Goal: Information Seeking & Learning: Learn about a topic

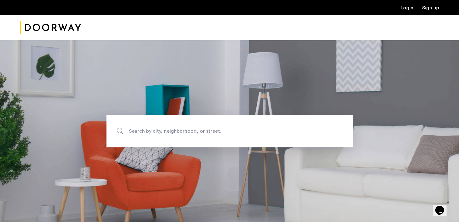
click at [172, 131] on span "Search by city, neighborhood, or street." at bounding box center [215, 131] width 172 height 8
click at [172, 131] on input "Search by city, neighborhood, or street." at bounding box center [229, 131] width 246 height 32
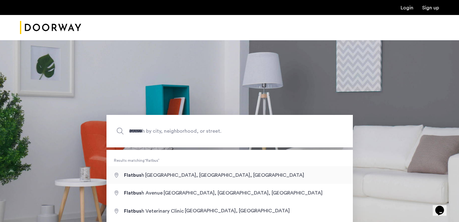
type input "**********"
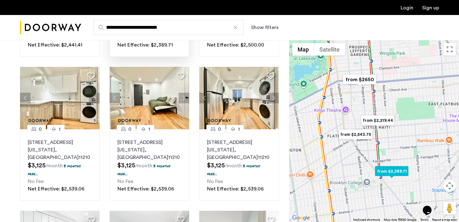
scroll to position [164, 0]
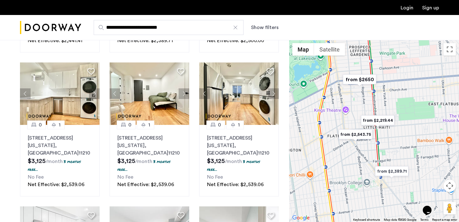
click at [265, 31] on button "Show filters" at bounding box center [264, 27] width 27 height 7
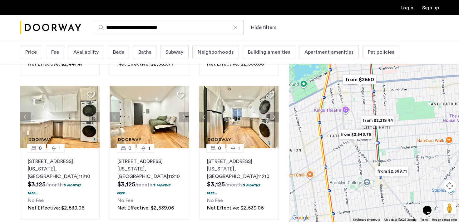
click at [125, 51] on div "Beds" at bounding box center [119, 52] width 22 height 13
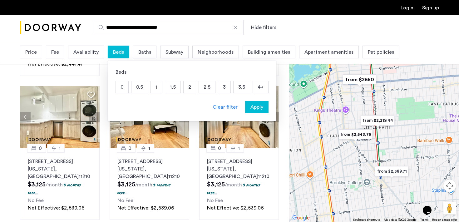
drag, startPoint x: 346, startPoint y: 33, endPoint x: 331, endPoint y: 40, distance: 16.8
click at [345, 33] on div "**********" at bounding box center [260, 27] width 358 height 15
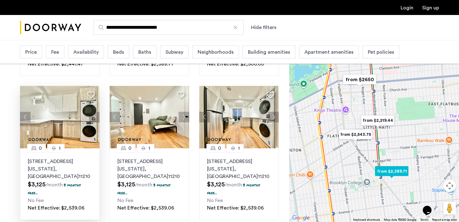
click at [50, 163] on p "1644 New York Avenue, Unit 5D, Brooklyn , NY 11210" at bounding box center [60, 169] width 64 height 22
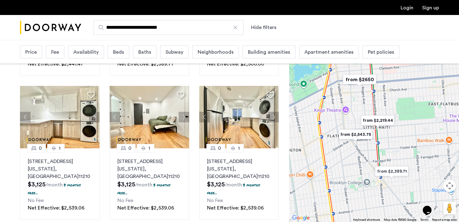
click at [123, 52] on span "Beds" at bounding box center [118, 51] width 11 height 7
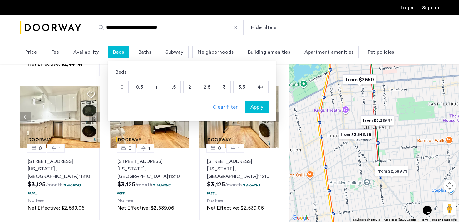
click at [156, 90] on p "1" at bounding box center [156, 87] width 11 height 12
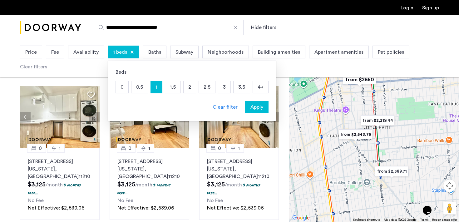
click at [131, 88] on p "0.5" at bounding box center [139, 87] width 16 height 12
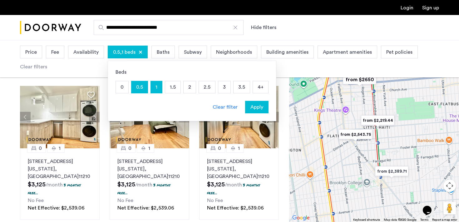
click at [256, 108] on span "Apply" at bounding box center [256, 106] width 13 height 7
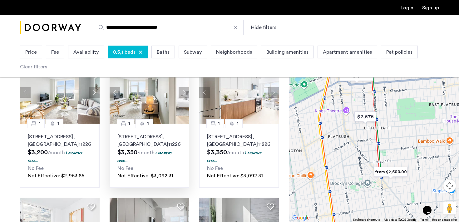
scroll to position [59, 0]
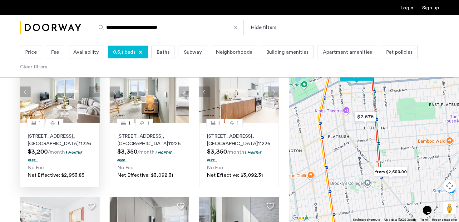
click at [55, 139] on p "123 Linden Boulevard, Unit 23M, Brooklyn , NY 11226" at bounding box center [60, 139] width 64 height 15
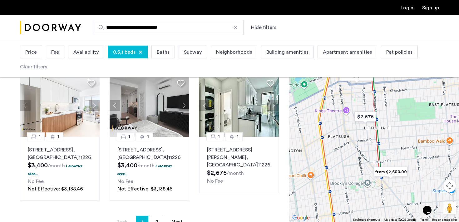
scroll to position [454, 0]
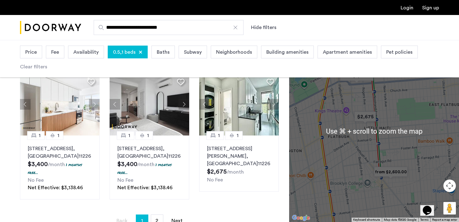
click at [386, 171] on img "from $2,600.00" at bounding box center [390, 172] width 38 height 14
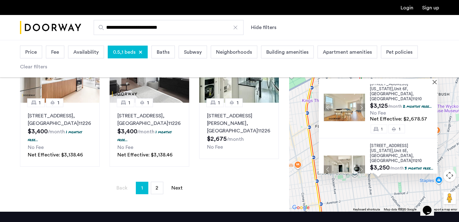
scroll to position [494, 0]
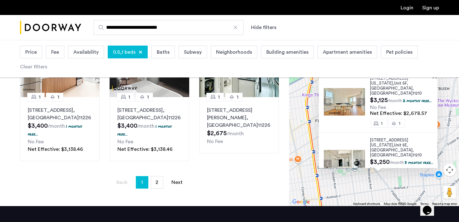
click at [389, 138] on span "1644 New York Avenue," at bounding box center [389, 142] width 38 height 9
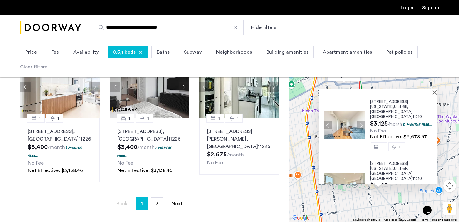
scroll to position [472, 0]
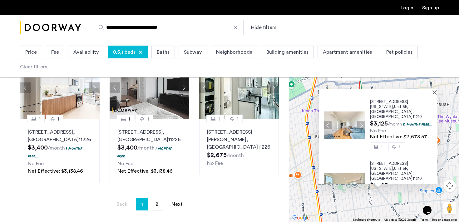
click at [374, 100] on span "1644 New York Avenue," at bounding box center [389, 104] width 38 height 9
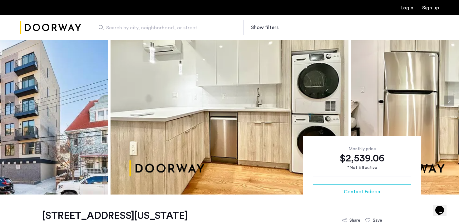
scroll to position [29, 0]
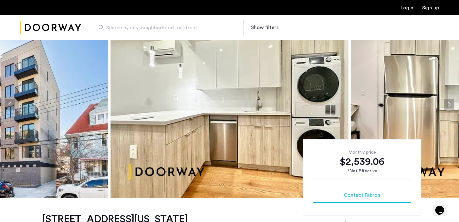
click at [452, 103] on button "Next apartment" at bounding box center [448, 104] width 11 height 11
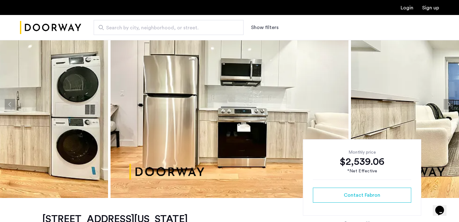
click at [451, 104] on button "Next apartment" at bounding box center [448, 104] width 11 height 11
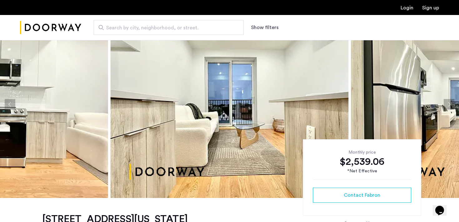
click at [451, 104] on button "Next apartment" at bounding box center [448, 104] width 11 height 11
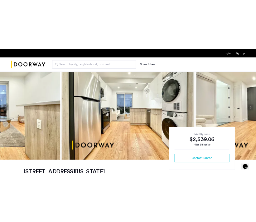
scroll to position [30, 0]
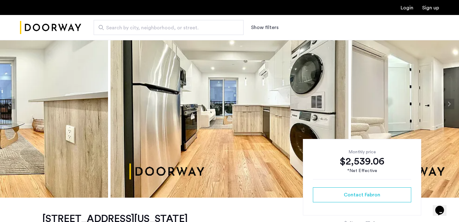
click at [449, 101] on button "Next apartment" at bounding box center [448, 104] width 11 height 11
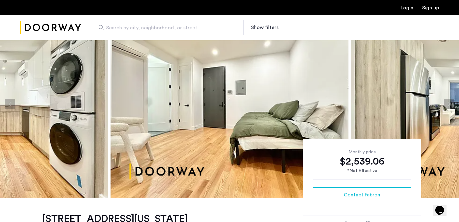
click at [443, 104] on button "Next apartment" at bounding box center [448, 104] width 11 height 11
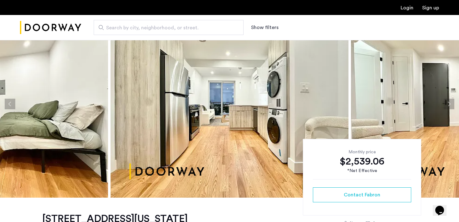
click at [444, 103] on button "Next apartment" at bounding box center [448, 104] width 11 height 11
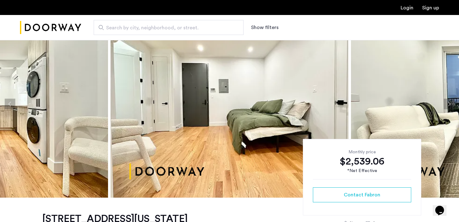
click at [444, 104] on button "Next apartment" at bounding box center [448, 104] width 11 height 11
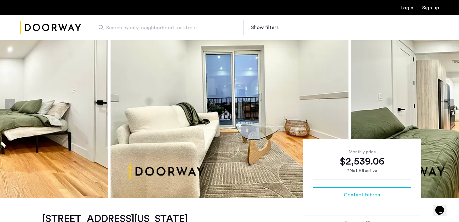
click at [444, 103] on button "Next apartment" at bounding box center [448, 104] width 11 height 11
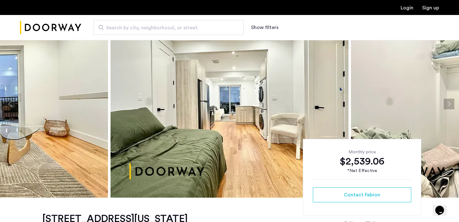
click at [444, 103] on button "Next apartment" at bounding box center [448, 104] width 11 height 11
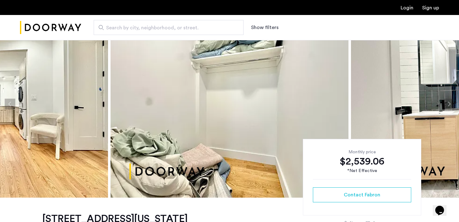
click at [445, 104] on button "Next apartment" at bounding box center [448, 104] width 11 height 11
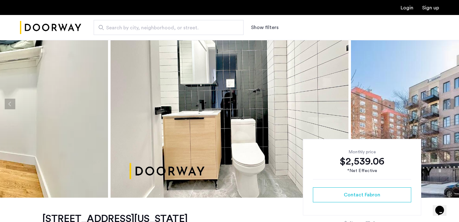
click at [445, 104] on button "Next apartment" at bounding box center [448, 104] width 11 height 11
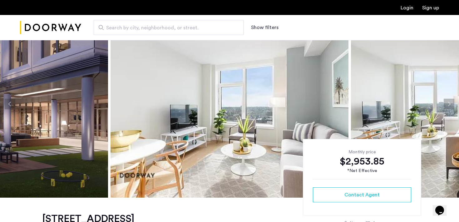
scroll to position [31, 0]
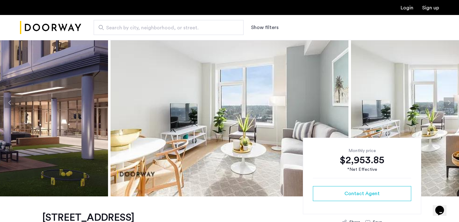
click at [446, 102] on button "Next apartment" at bounding box center [448, 102] width 11 height 11
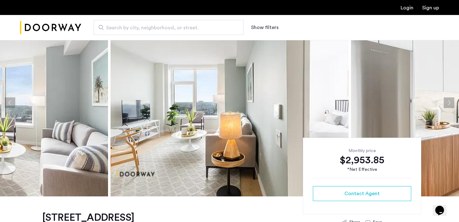
click at [446, 102] on button "Next apartment" at bounding box center [448, 102] width 11 height 11
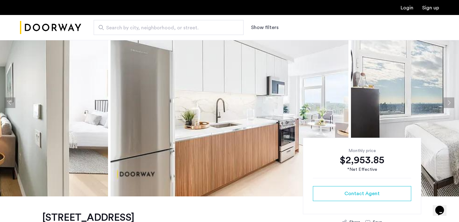
click at [446, 102] on button "Next apartment" at bounding box center [448, 102] width 11 height 11
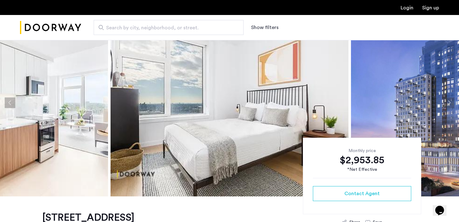
click at [446, 102] on button "Next apartment" at bounding box center [448, 102] width 11 height 11
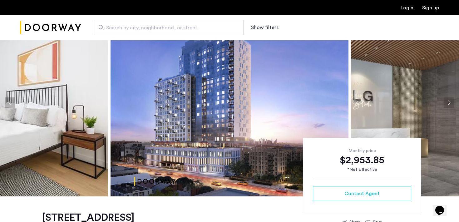
click at [446, 102] on button "Next apartment" at bounding box center [448, 102] width 11 height 11
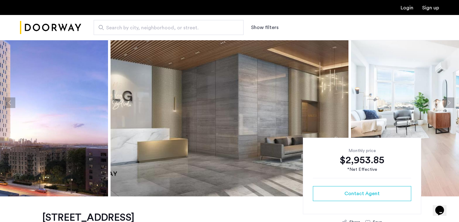
click at [446, 102] on button "Next apartment" at bounding box center [448, 102] width 11 height 11
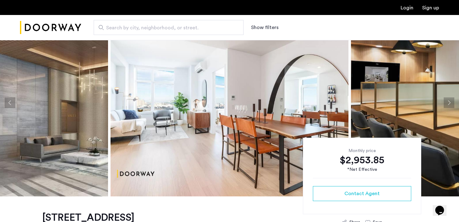
click at [446, 102] on button "Next apartment" at bounding box center [448, 102] width 11 height 11
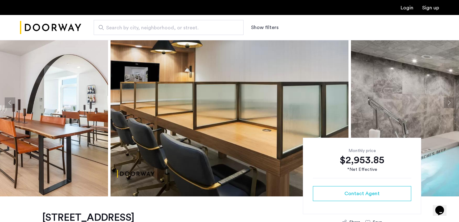
click at [446, 102] on button "Next apartment" at bounding box center [448, 102] width 11 height 11
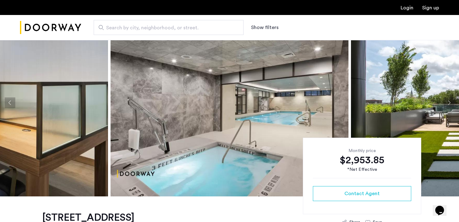
click at [446, 102] on button "Next apartment" at bounding box center [448, 102] width 11 height 11
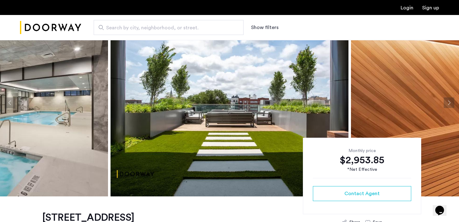
click at [446, 102] on button "Next apartment" at bounding box center [448, 102] width 11 height 11
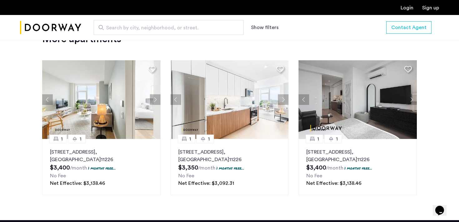
scroll to position [841, 0]
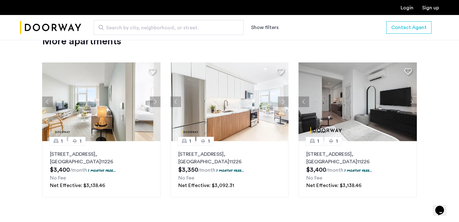
click at [47, 29] on img "Cazamio Logo" at bounding box center [50, 27] width 61 height 23
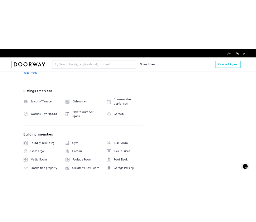
scroll to position [383, 0]
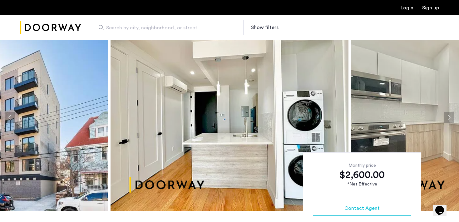
scroll to position [15, 0]
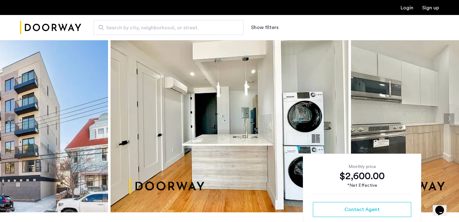
click at [445, 119] on button "Next apartment" at bounding box center [448, 118] width 11 height 11
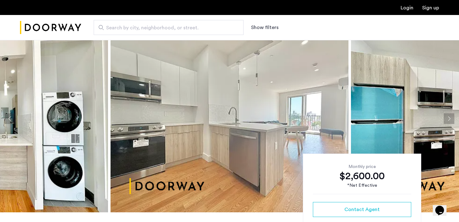
click at [445, 119] on button "Next apartment" at bounding box center [448, 118] width 11 height 11
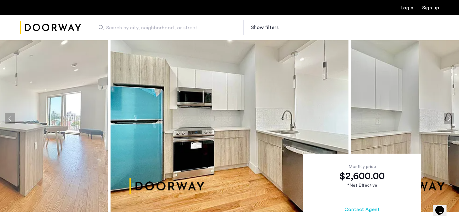
click at [444, 119] on button "Next apartment" at bounding box center [448, 118] width 11 height 11
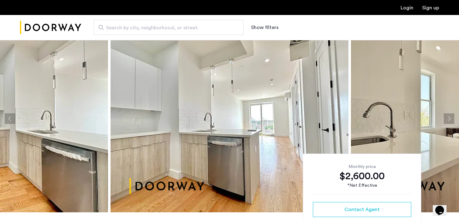
click at [444, 119] on button "Next apartment" at bounding box center [448, 118] width 11 height 11
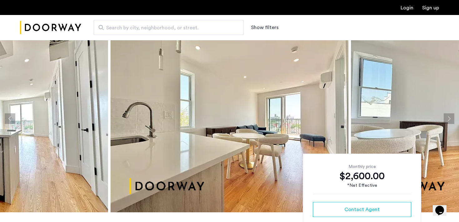
click at [444, 119] on button "Next apartment" at bounding box center [448, 118] width 11 height 11
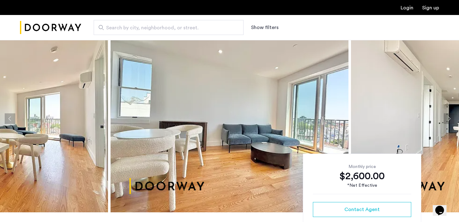
click at [444, 119] on button "Next apartment" at bounding box center [448, 118] width 11 height 11
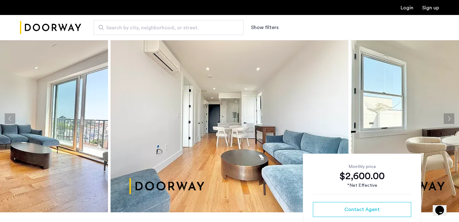
click at [444, 119] on button "Next apartment" at bounding box center [448, 118] width 11 height 11
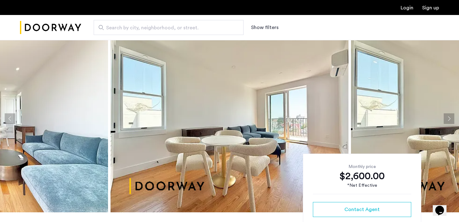
click at [444, 119] on button "Next apartment" at bounding box center [448, 118] width 11 height 11
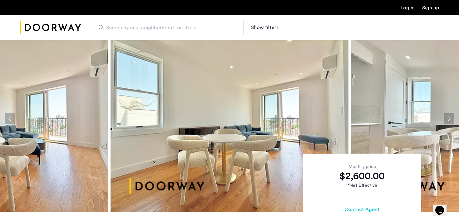
click at [444, 119] on button "Next apartment" at bounding box center [448, 118] width 11 height 11
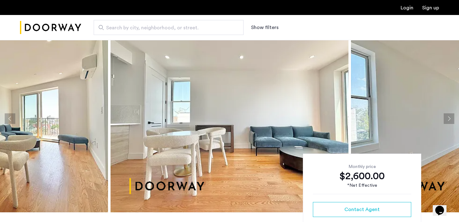
click at [444, 119] on button "Next apartment" at bounding box center [448, 118] width 11 height 11
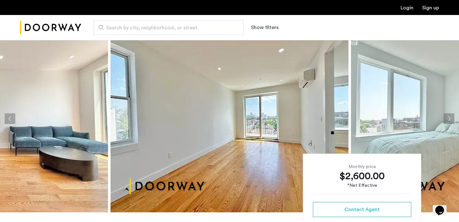
click at [444, 119] on button "Next apartment" at bounding box center [448, 118] width 11 height 11
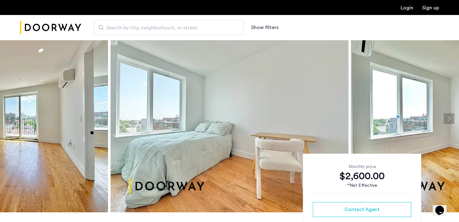
click at [444, 119] on button "Next apartment" at bounding box center [448, 118] width 11 height 11
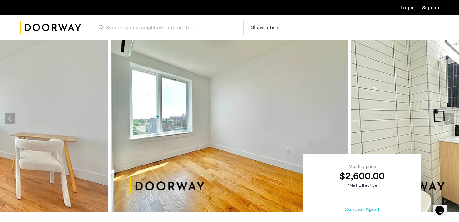
click at [444, 119] on button "Next apartment" at bounding box center [448, 118] width 11 height 11
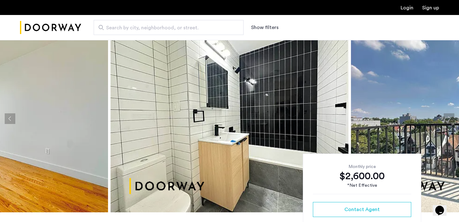
click at [444, 119] on button "Next apartment" at bounding box center [448, 118] width 11 height 11
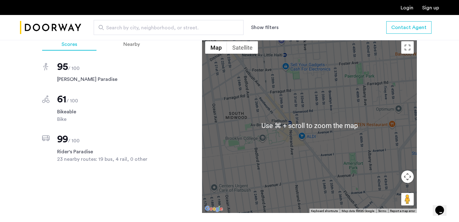
scroll to position [623, 0]
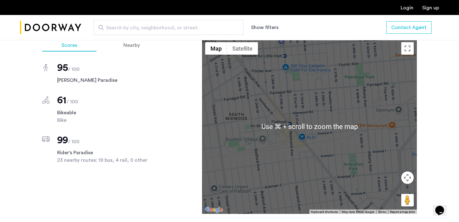
click at [426, 97] on div "1644 New York Avenue, Unit 5E Brooklyn, NY , 11210 3 months free $3,250 - Gross…" at bounding box center [229, 8] width 459 height 808
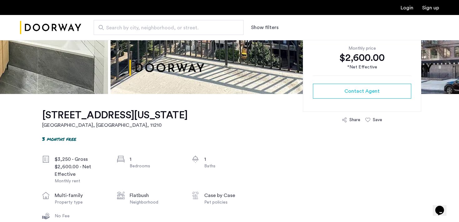
scroll to position [134, 0]
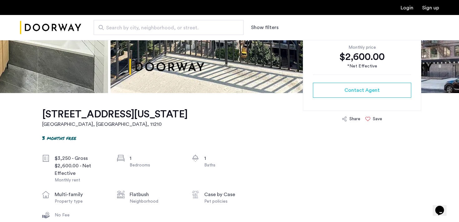
click at [374, 118] on div "Save" at bounding box center [377, 119] width 9 height 6
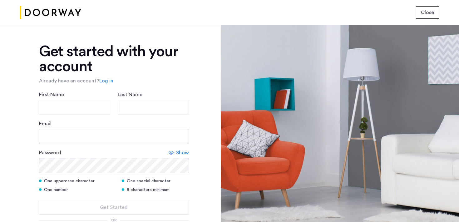
click at [425, 15] on span "Close" at bounding box center [427, 12] width 13 height 7
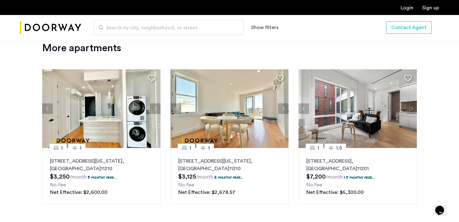
scroll to position [823, 0]
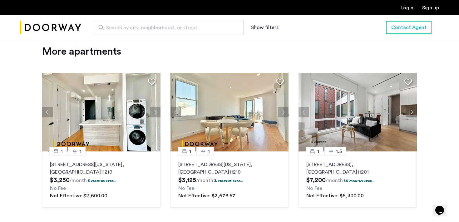
click at [408, 107] on button "Next apartment" at bounding box center [411, 112] width 11 height 11
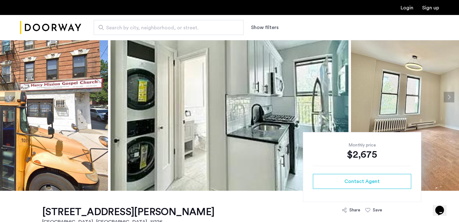
scroll to position [36, 0]
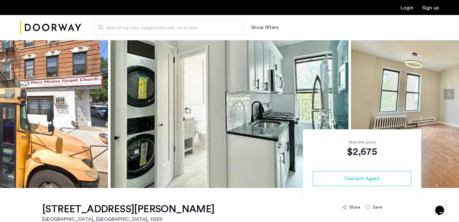
scroll to position [41, 0]
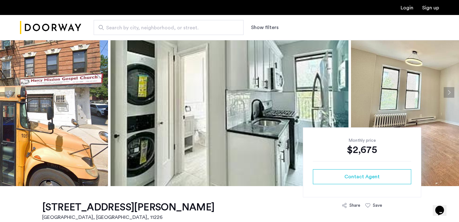
click at [450, 94] on button "Next apartment" at bounding box center [448, 92] width 11 height 11
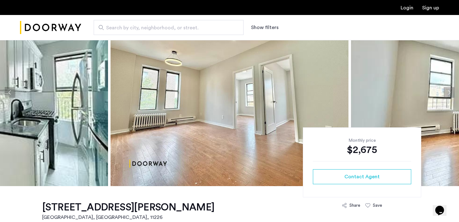
click at [450, 94] on button "Next apartment" at bounding box center [448, 92] width 11 height 11
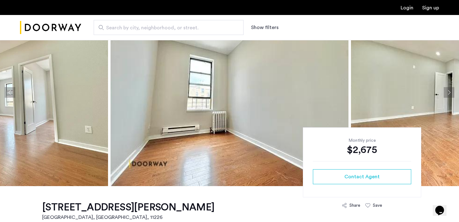
click at [450, 94] on button "Next apartment" at bounding box center [448, 92] width 11 height 11
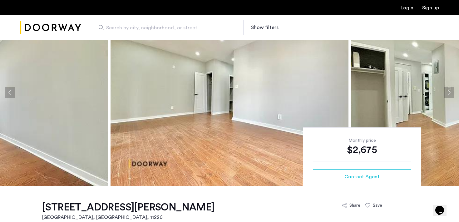
click at [450, 94] on button "Next apartment" at bounding box center [448, 92] width 11 height 11
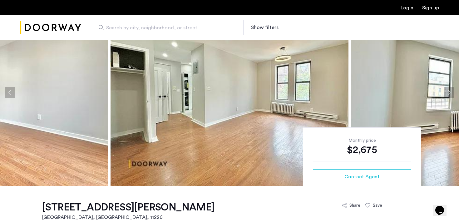
click at [450, 94] on button "Next apartment" at bounding box center [448, 92] width 11 height 11
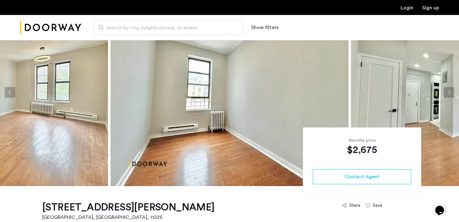
click at [450, 94] on button "Next apartment" at bounding box center [448, 92] width 11 height 11
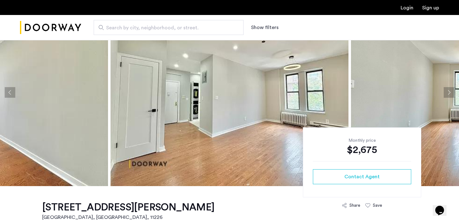
click at [450, 94] on button "Next apartment" at bounding box center [448, 92] width 11 height 11
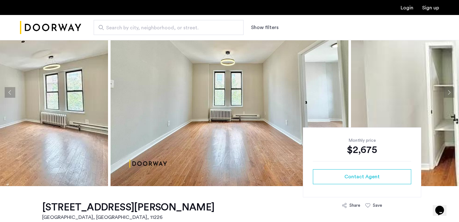
click at [450, 94] on button "Next apartment" at bounding box center [448, 92] width 11 height 11
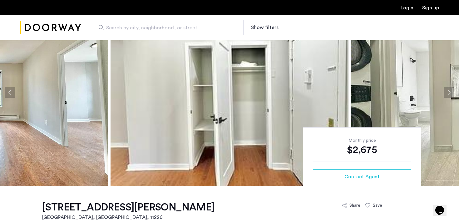
click at [450, 94] on button "Next apartment" at bounding box center [448, 92] width 11 height 11
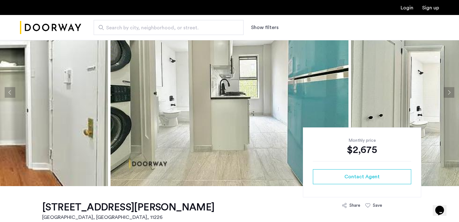
click at [452, 90] on button "Next apartment" at bounding box center [448, 92] width 11 height 11
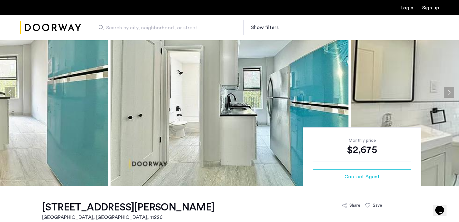
click at [451, 92] on button "Next apartment" at bounding box center [448, 92] width 11 height 11
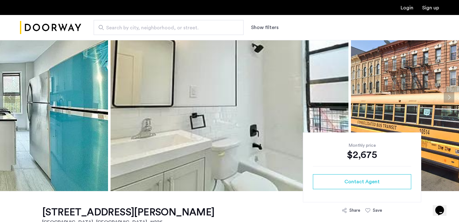
scroll to position [37, 0]
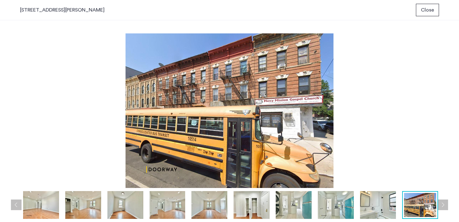
click at [443, 204] on button "Next apartment" at bounding box center [442, 204] width 11 height 11
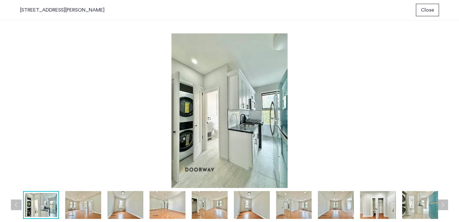
click at [415, 204] on img at bounding box center [420, 205] width 36 height 28
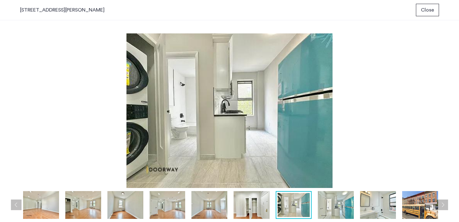
click at [255, 199] on img at bounding box center [251, 205] width 36 height 28
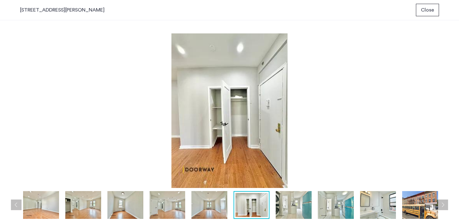
click at [282, 198] on img at bounding box center [294, 205] width 36 height 28
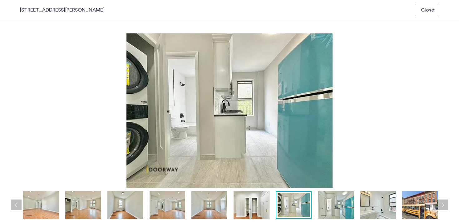
click at [328, 203] on img at bounding box center [336, 205] width 36 height 28
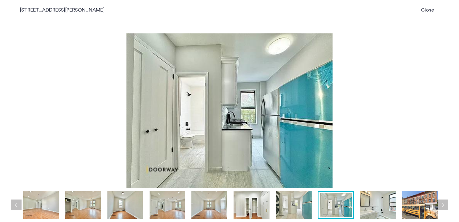
click at [364, 203] on img at bounding box center [378, 205] width 36 height 28
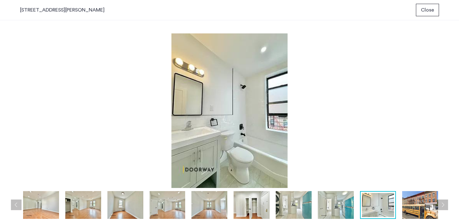
click at [427, 14] on button "Close" at bounding box center [427, 10] width 23 height 12
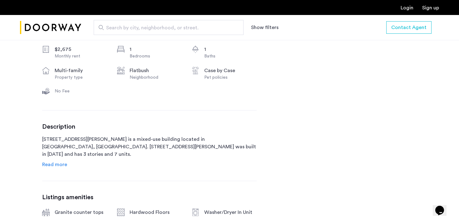
scroll to position [235, 0]
click at [51, 164] on span "Read more" at bounding box center [54, 164] width 25 height 5
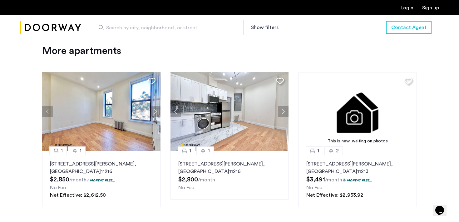
scroll to position [817, 0]
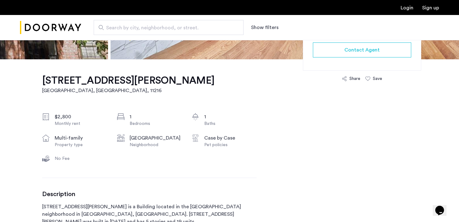
scroll to position [167, 0]
